Goal: Task Accomplishment & Management: Manage account settings

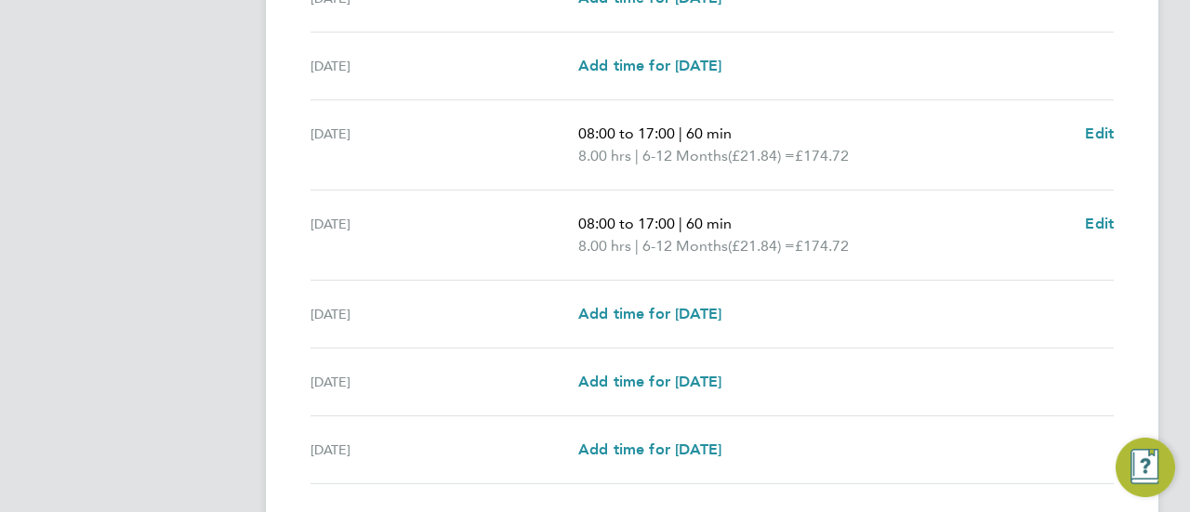
scroll to position [744, 0]
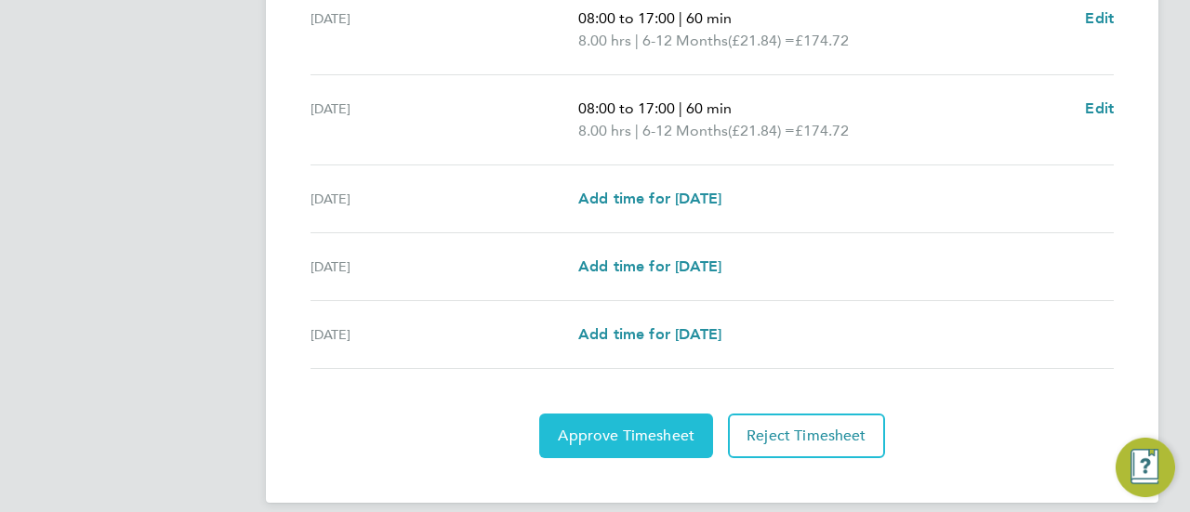
click at [639, 444] on button "Approve Timesheet" at bounding box center [626, 436] width 174 height 45
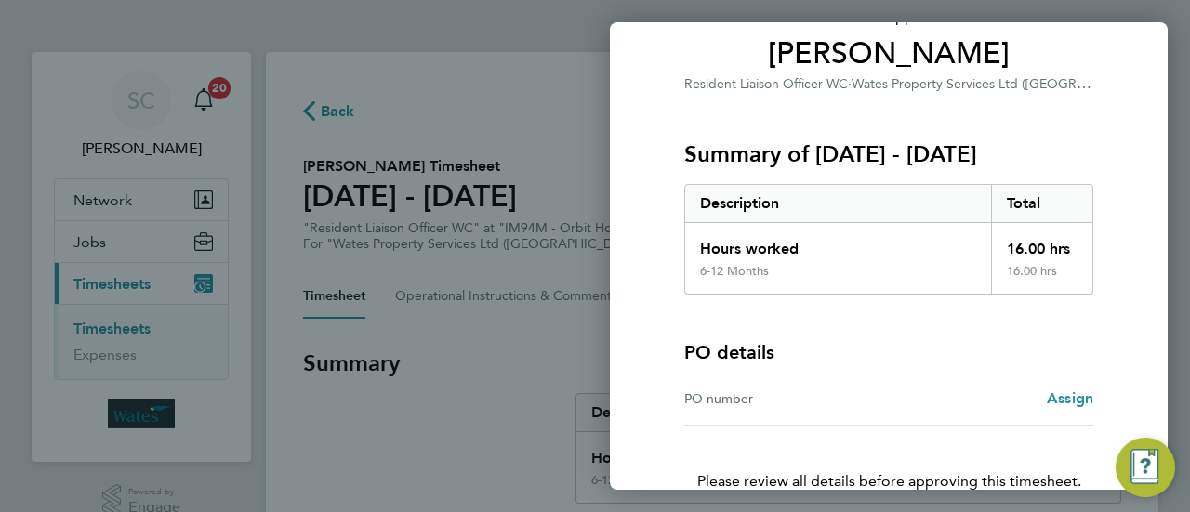
scroll to position [248, 0]
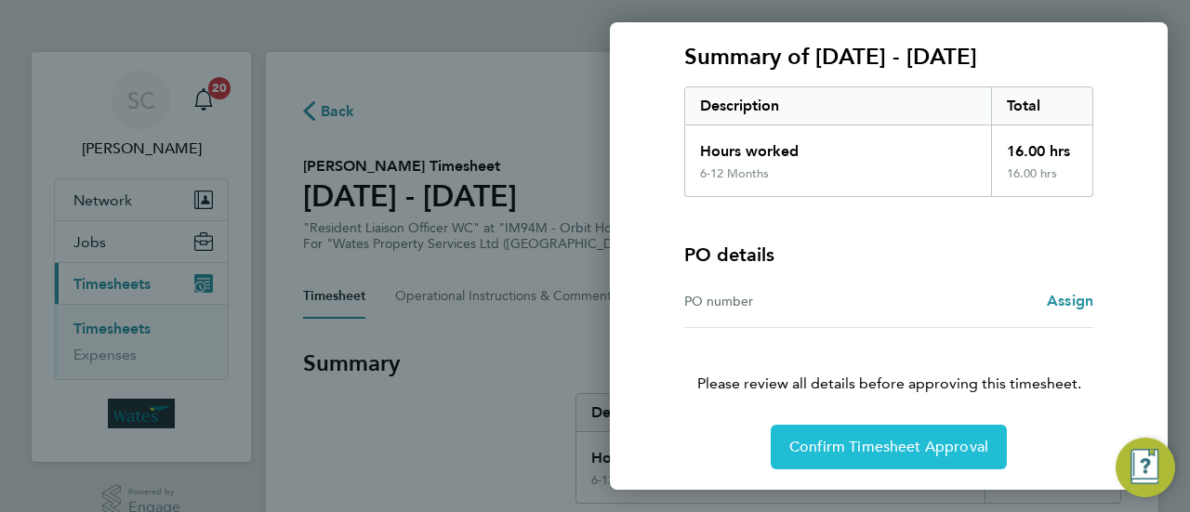
click at [907, 442] on span "Confirm Timesheet Approval" at bounding box center [888, 447] width 199 height 19
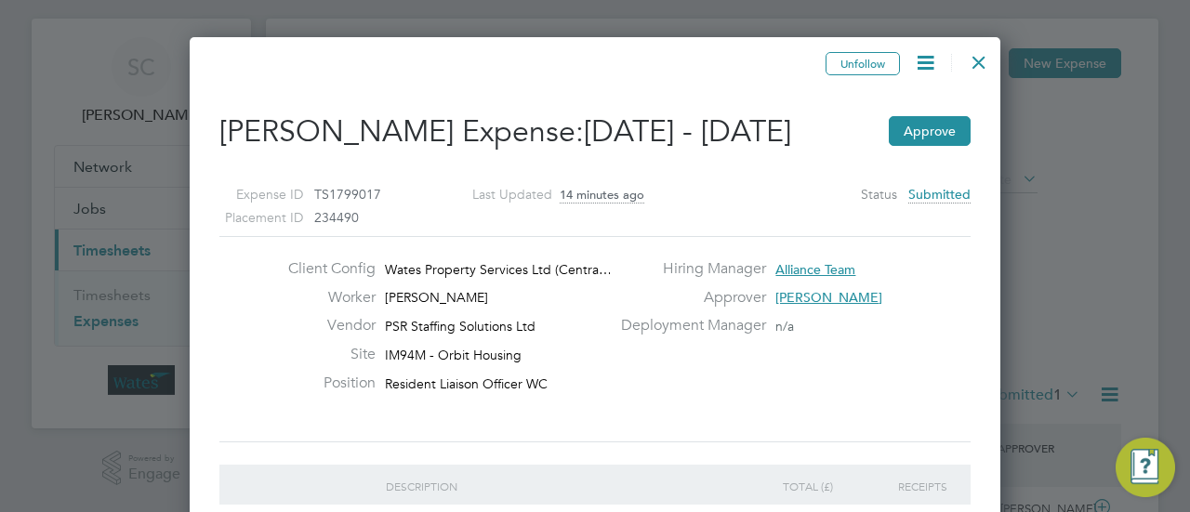
scroll to position [28, 0]
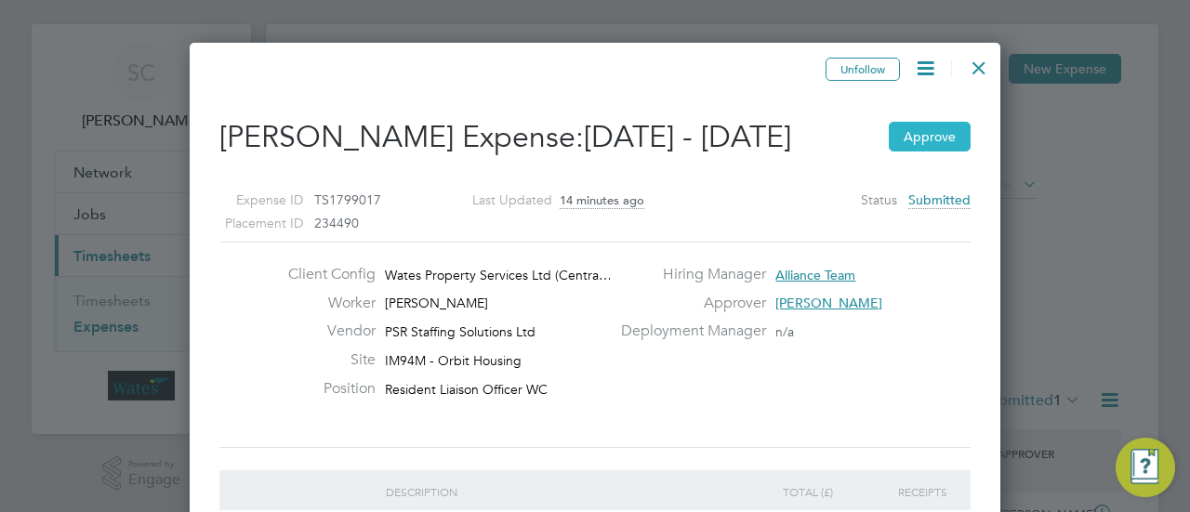
click at [933, 124] on button "Approve" at bounding box center [930, 137] width 82 height 30
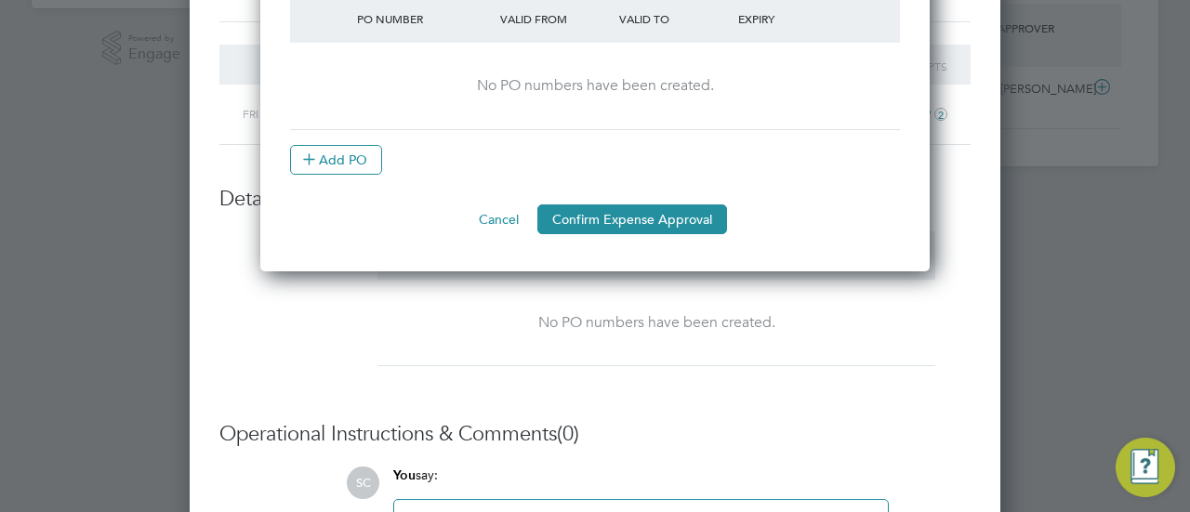
scroll to position [493, 0]
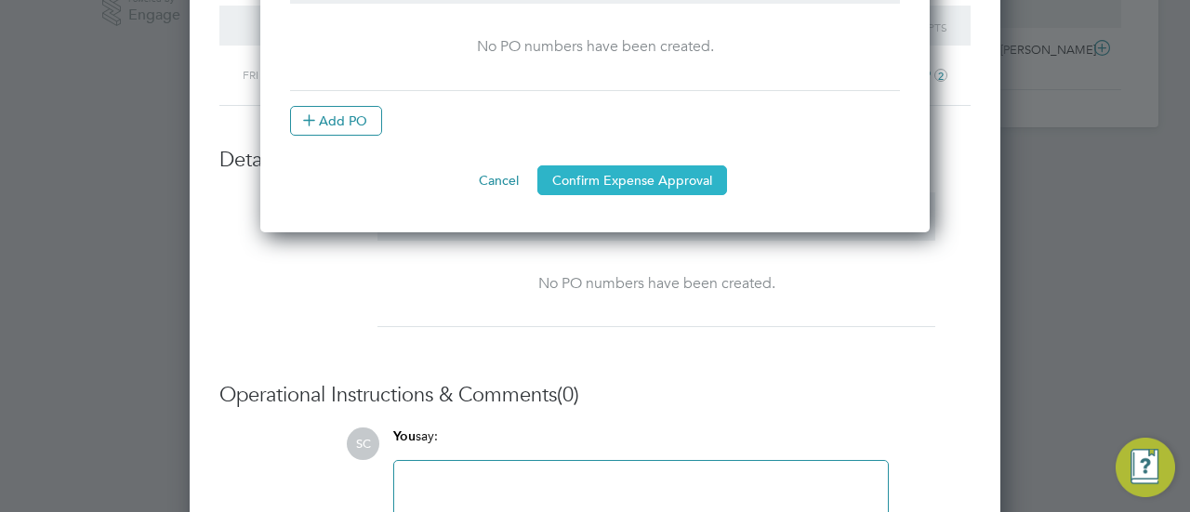
click at [643, 174] on button "Confirm Expense Approval" at bounding box center [632, 180] width 190 height 30
